Goal: Task Accomplishment & Management: Use online tool/utility

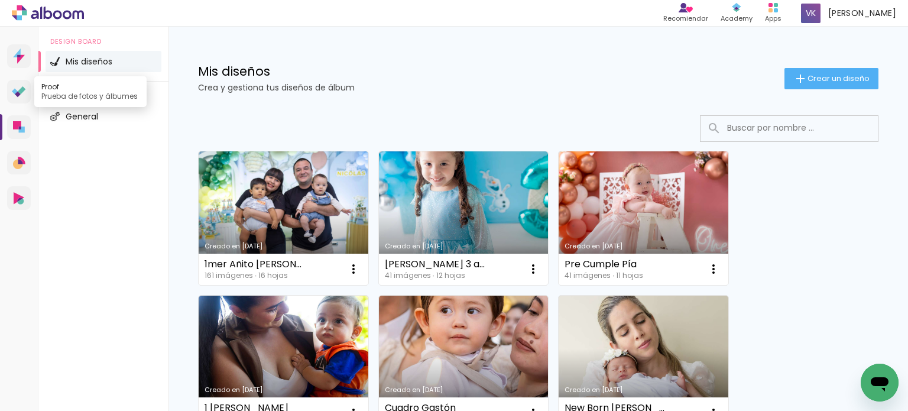
click at [18, 92] on icon at bounding box center [22, 90] width 8 height 8
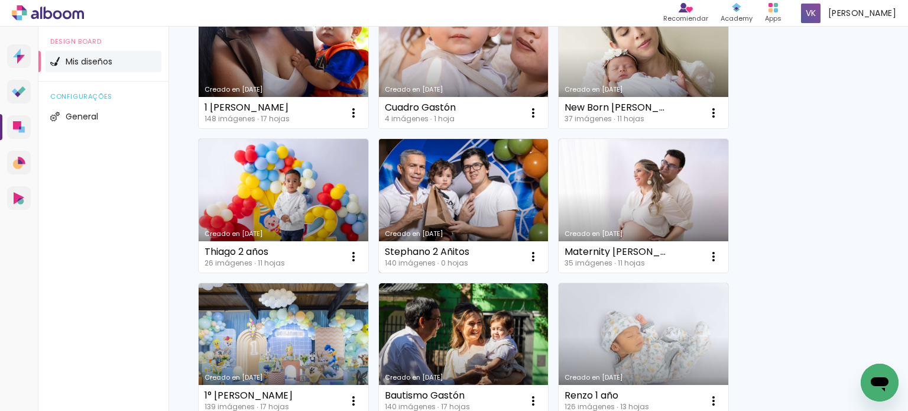
scroll to position [236, 0]
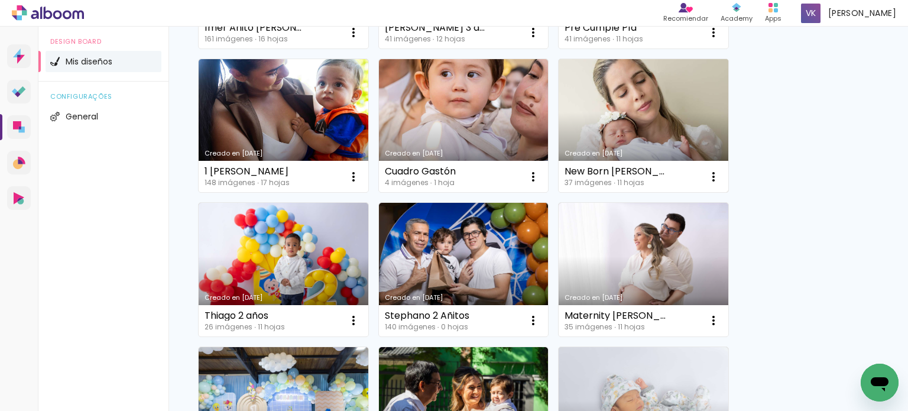
click at [595, 113] on link "Creado en [DATE]" at bounding box center [643, 126] width 170 height 134
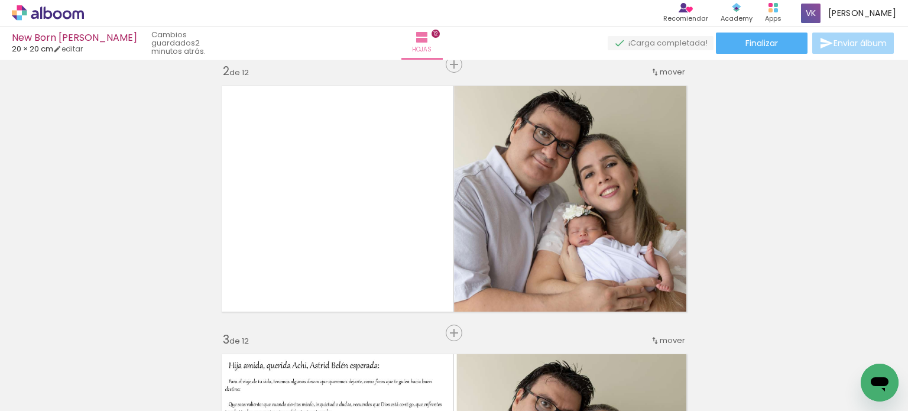
scroll to position [1347, 0]
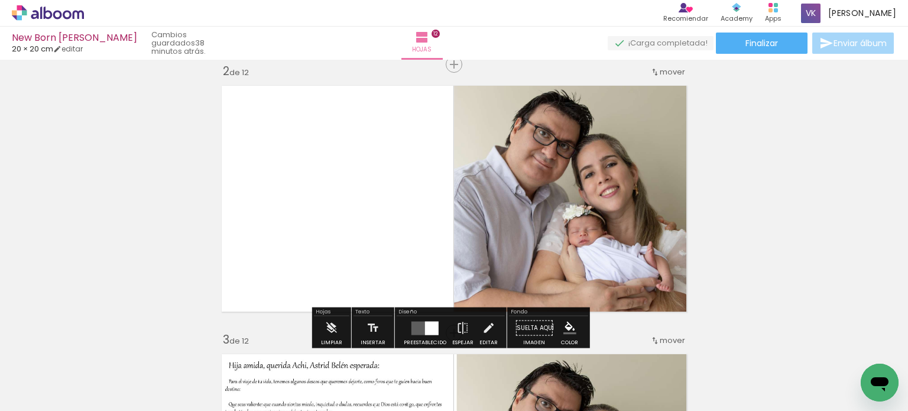
scroll to position [1347, 0]
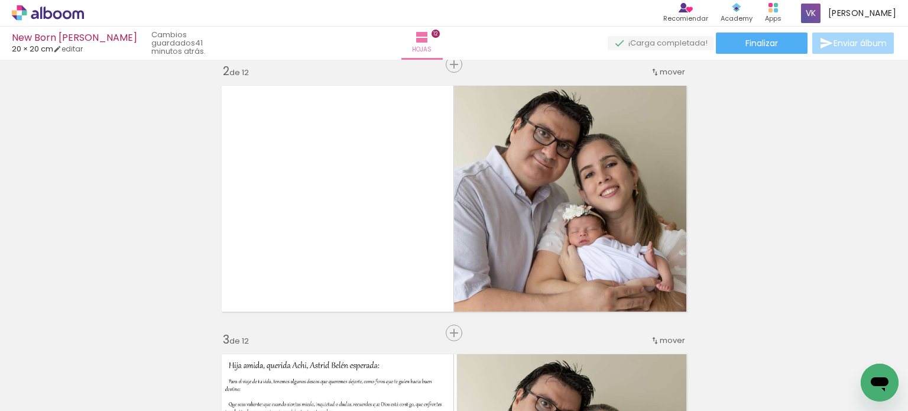
scroll to position [1347, 0]
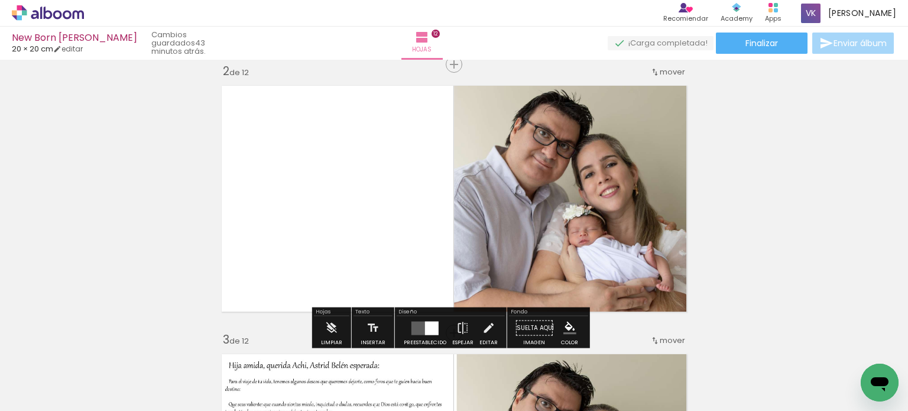
click at [320, 159] on quentale-layouter at bounding box center [453, 198] width 477 height 239
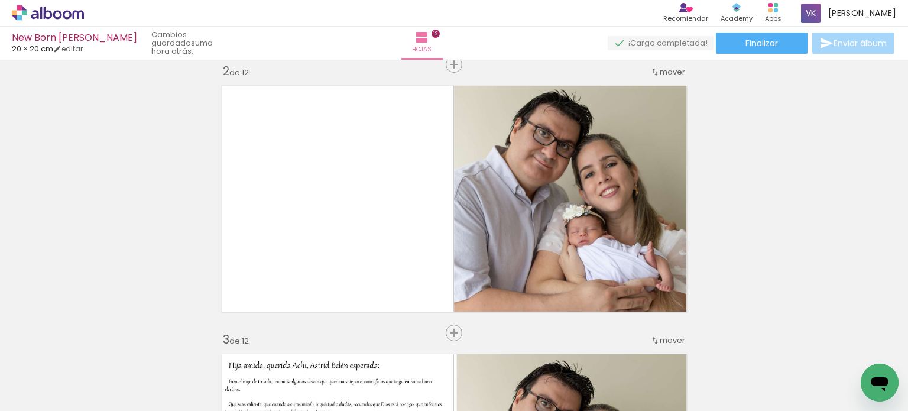
scroll to position [1347, 0]
